Goal: Check status: Check status

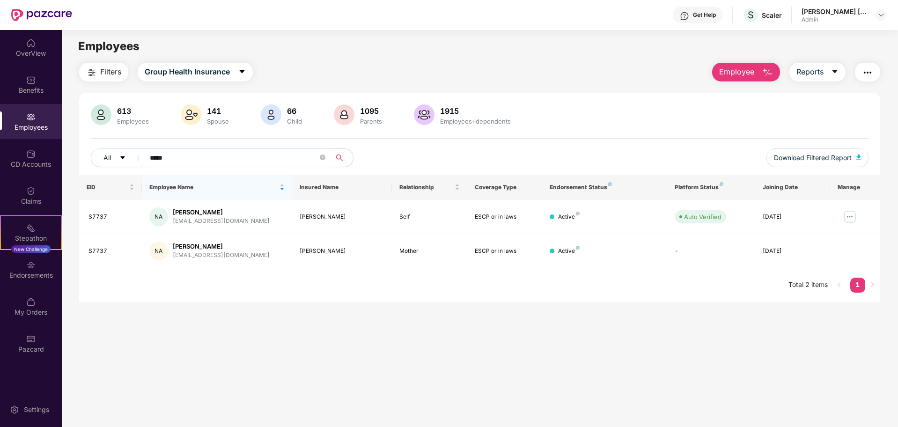
click at [390, 161] on div "All *****" at bounding box center [318, 157] width 454 height 19
click at [33, 122] on div "Employees" at bounding box center [31, 121] width 62 height 35
click at [765, 73] on img "button" at bounding box center [766, 72] width 11 height 11
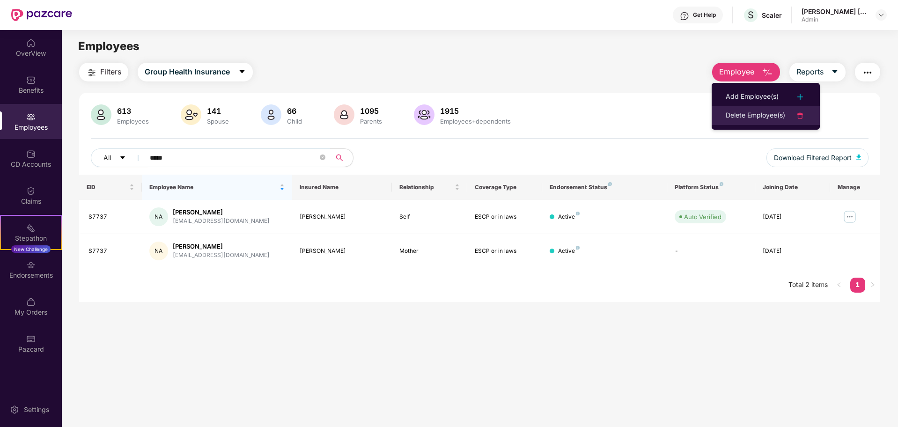
click at [764, 115] on div "Delete Employee(s)" at bounding box center [754, 115] width 59 height 11
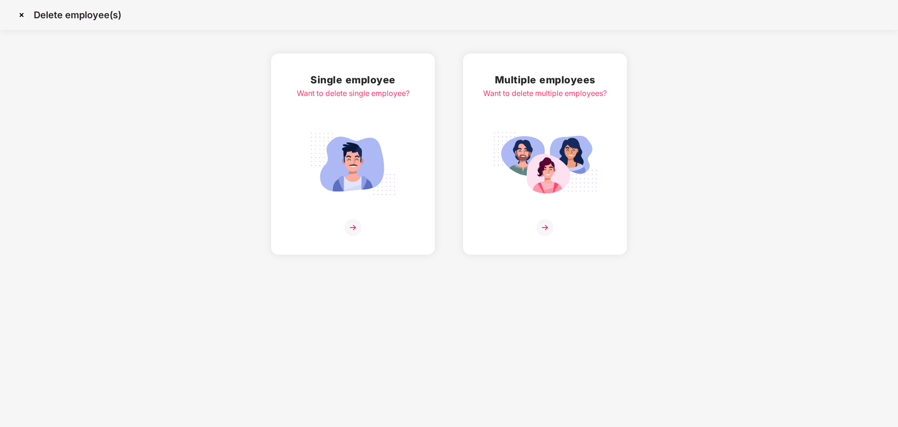
click at [541, 221] on img at bounding box center [544, 227] width 17 height 17
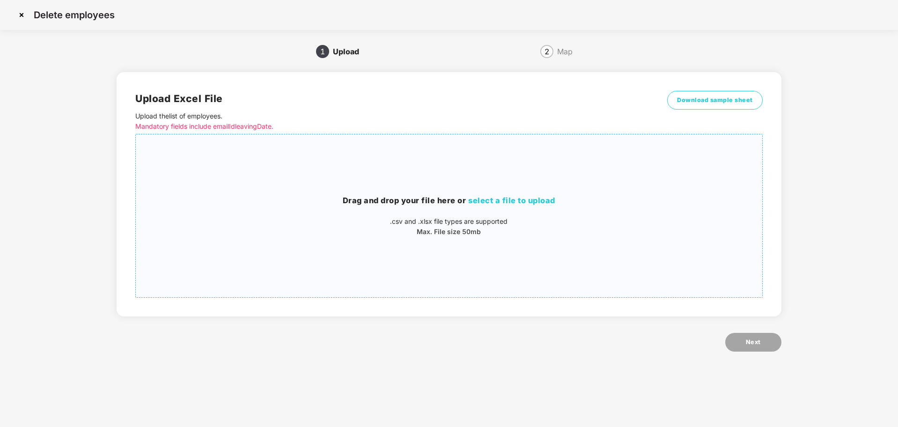
click at [514, 202] on span "select a file to upload" at bounding box center [511, 200] width 87 height 9
click at [708, 98] on span "Download sample sheet" at bounding box center [715, 99] width 76 height 9
click at [22, 15] on img at bounding box center [21, 14] width 15 height 15
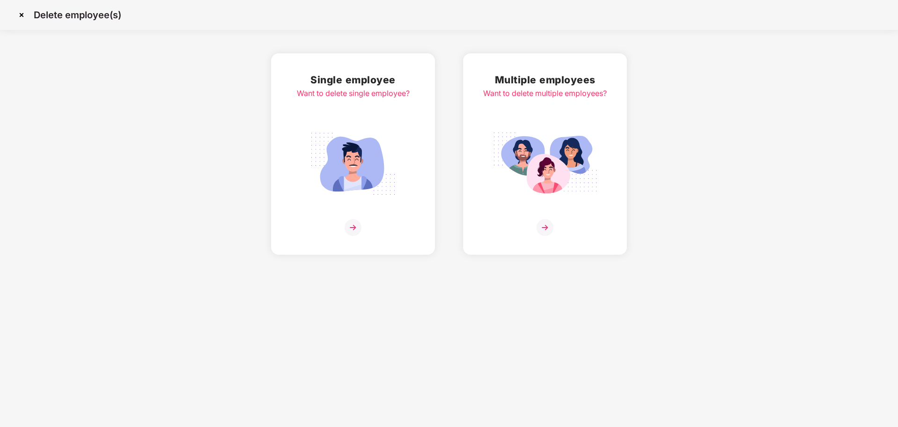
click at [22, 15] on img at bounding box center [21, 14] width 15 height 15
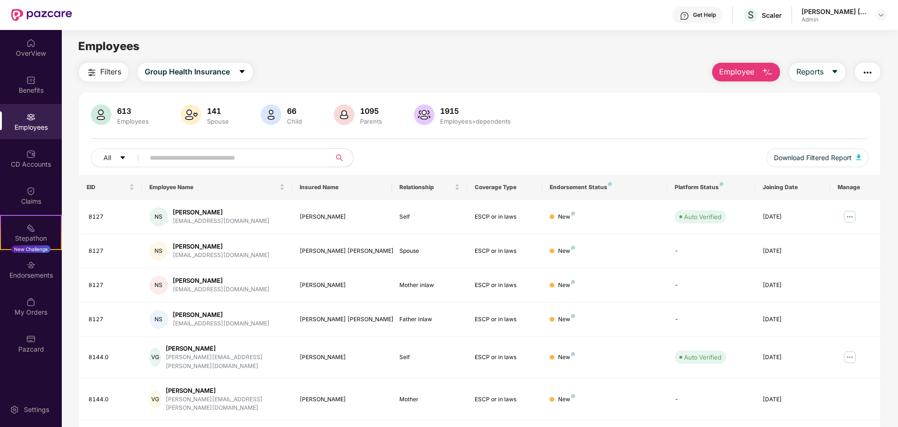
click at [198, 158] on input "text" at bounding box center [234, 158] width 168 height 14
paste input "**********"
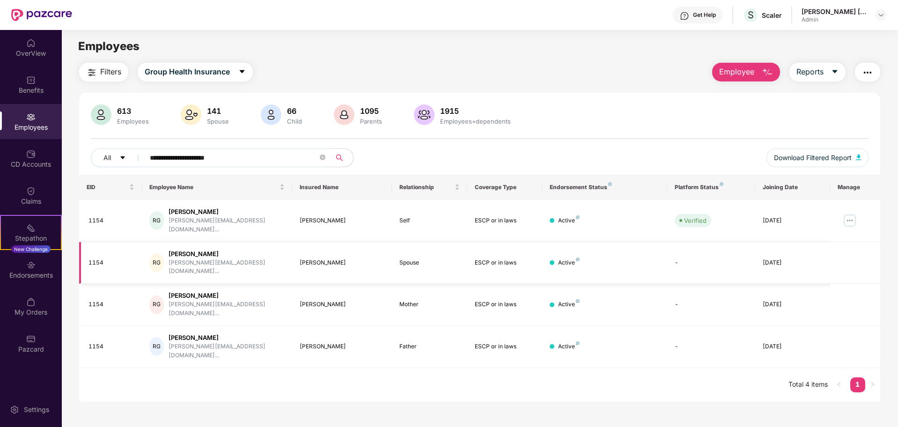
type input "**********"
click at [416, 258] on div "Spouse" at bounding box center [429, 262] width 60 height 9
drag, startPoint x: 174, startPoint y: 246, endPoint x: 226, endPoint y: 240, distance: 52.8
click at [226, 242] on td "RG Rishab Gupta rishab.gupta@scaler.co..." at bounding box center [217, 263] width 150 height 42
click at [37, 198] on div "Claims" at bounding box center [31, 201] width 62 height 9
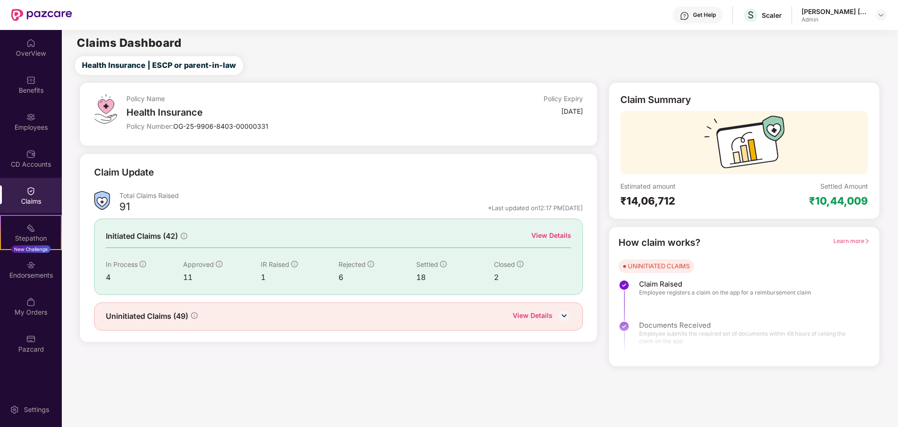
click at [553, 232] on div "View Details" at bounding box center [551, 235] width 40 height 10
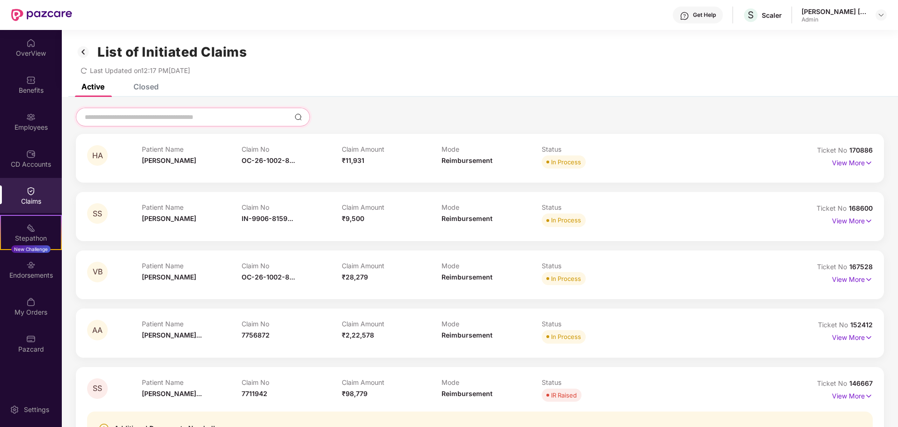
click at [215, 115] on input at bounding box center [187, 117] width 207 height 10
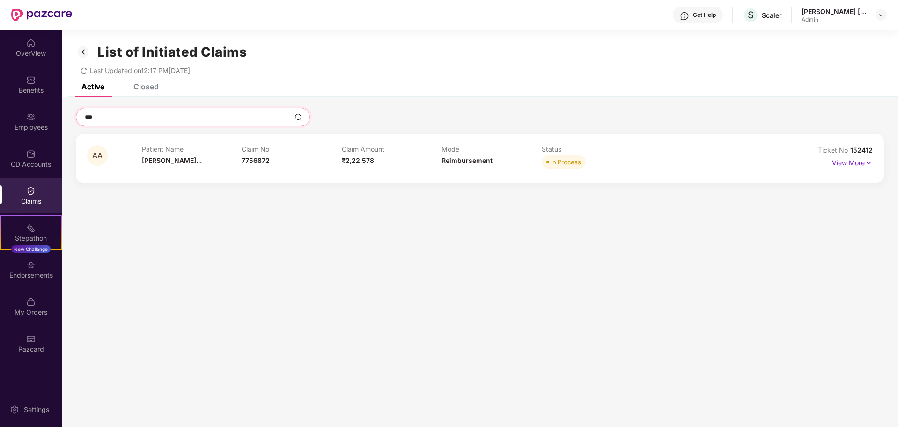
type input "***"
click at [849, 163] on p "View More" at bounding box center [852, 161] width 41 height 13
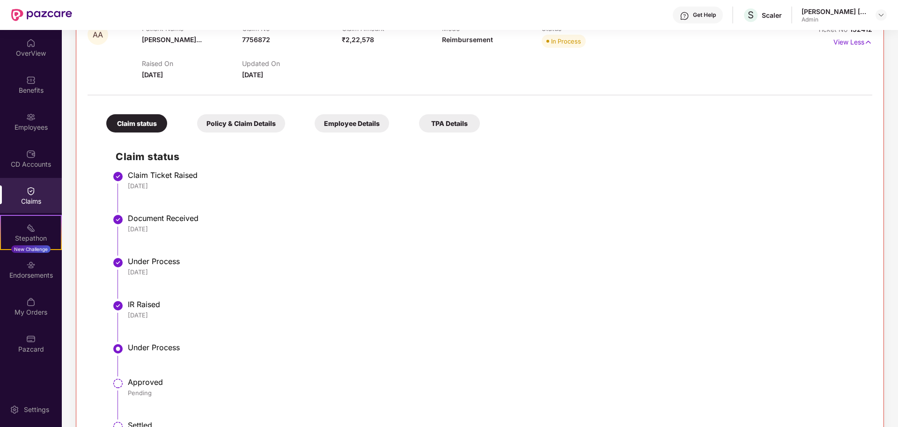
scroll to position [161, 0]
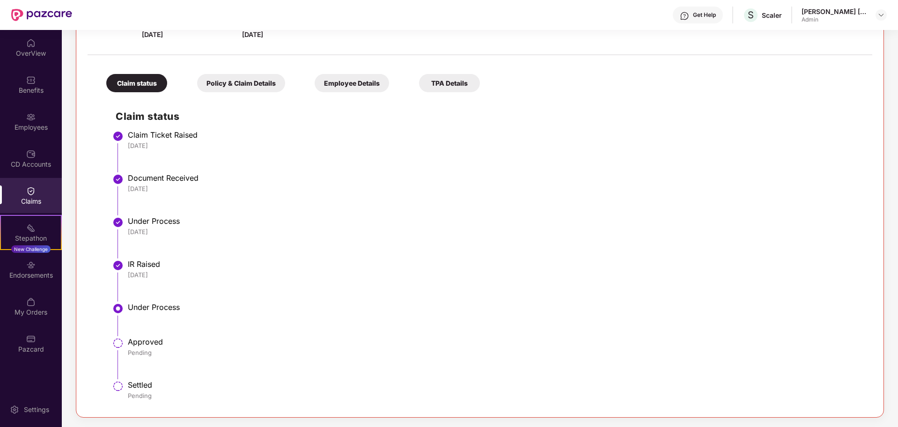
click at [137, 347] on div "Approved Pending" at bounding box center [495, 347] width 735 height 20
click at [136, 347] on div "Approved Pending" at bounding box center [495, 347] width 735 height 20
click at [137, 341] on div "Approved" at bounding box center [495, 341] width 735 height 9
click at [154, 309] on div "Under Process" at bounding box center [495, 306] width 735 height 9
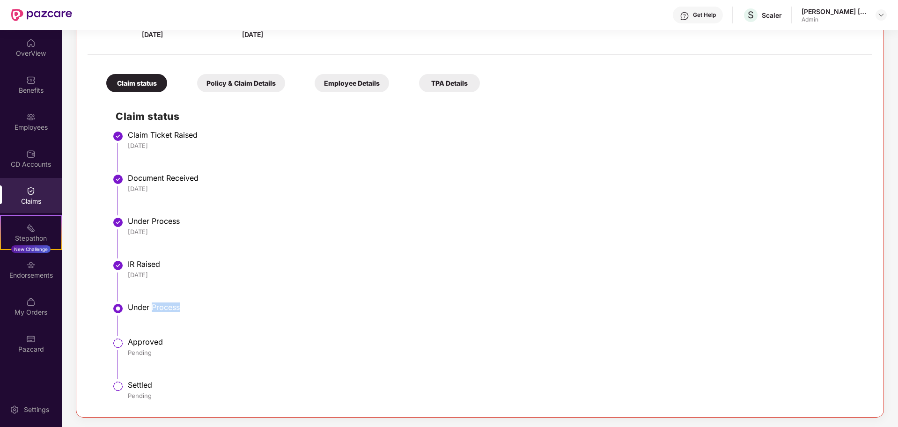
click at [154, 309] on div "Under Process" at bounding box center [495, 306] width 735 height 9
click at [164, 343] on div "Approved" at bounding box center [495, 341] width 735 height 9
click at [200, 342] on div "Approved" at bounding box center [495, 341] width 735 height 9
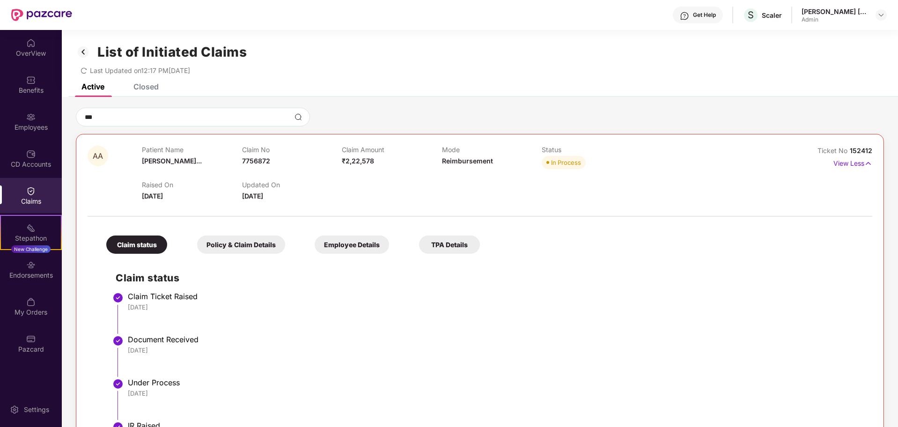
click at [376, 179] on div "Raised On 23 June 2025 Updated On 25 Aug 2025" at bounding box center [441, 186] width 599 height 30
click at [340, 177] on div "Raised On 23 June 2025 Updated On 25 Aug 2025" at bounding box center [441, 186] width 599 height 30
